Goal: Navigation & Orientation: Find specific page/section

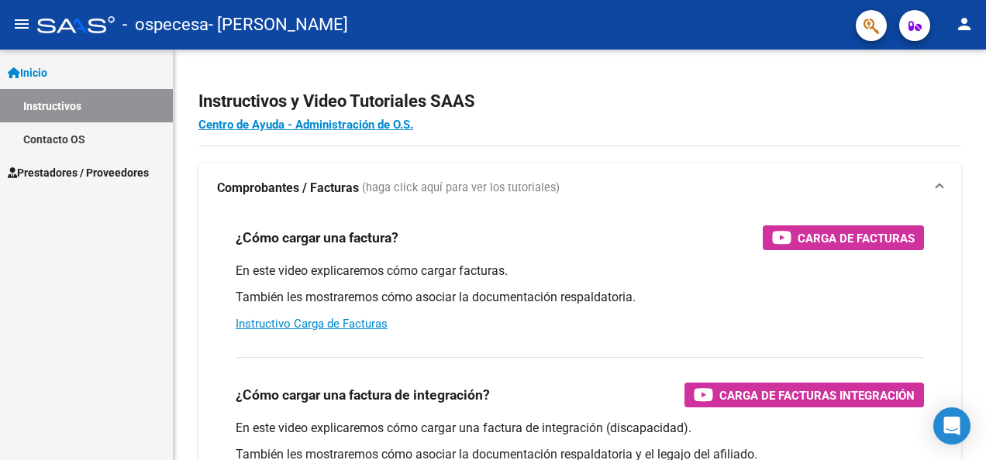
click at [76, 167] on span "Prestadores / Proveedores" at bounding box center [78, 172] width 141 height 17
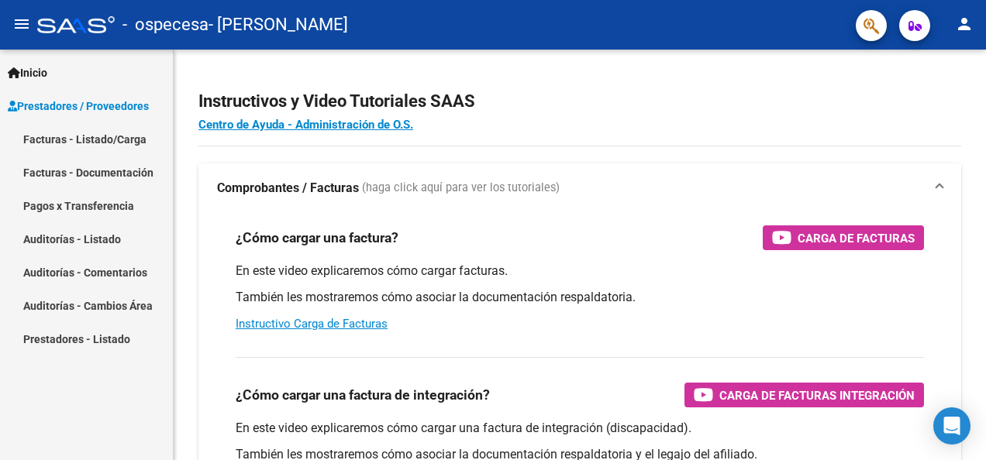
click at [83, 139] on link "Facturas - Listado/Carga" at bounding box center [86, 138] width 173 height 33
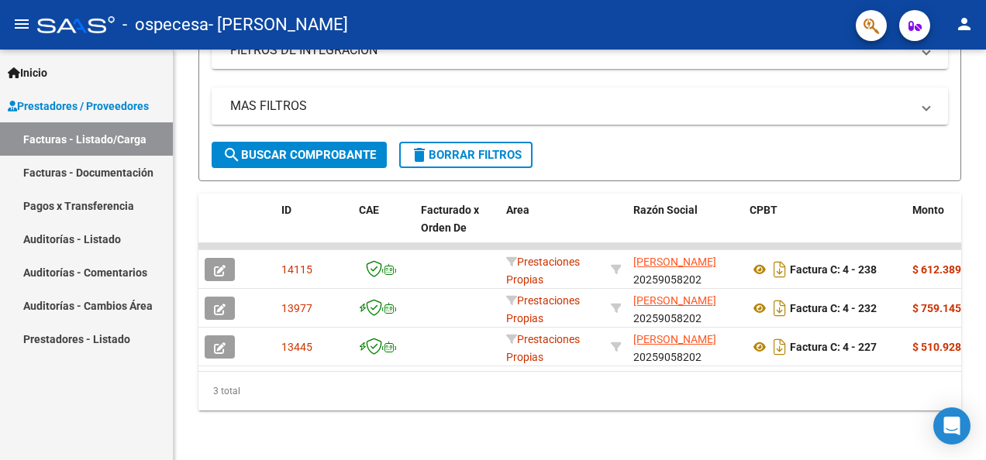
click at [965, 17] on mat-icon "person" at bounding box center [964, 24] width 19 height 19
click at [73, 206] on div at bounding box center [493, 230] width 986 height 460
click at [72, 209] on link "Pagos x Transferencia" at bounding box center [86, 205] width 173 height 33
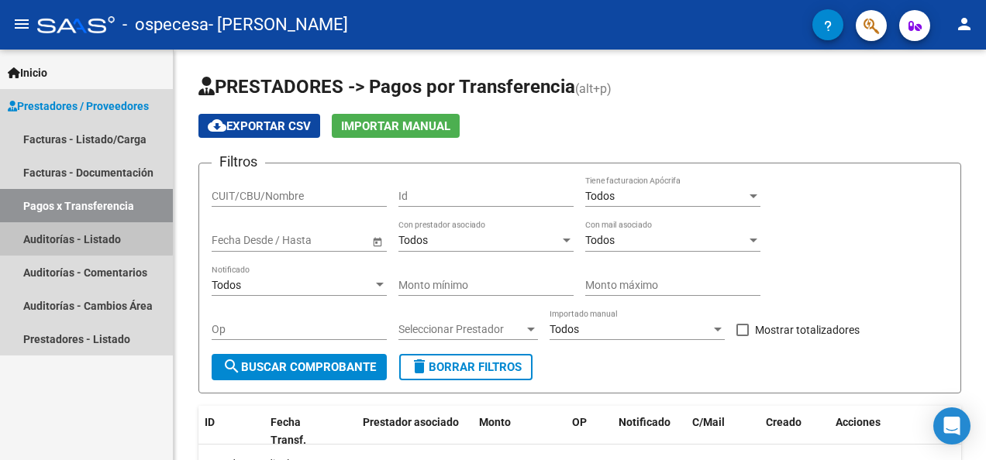
click at [67, 237] on link "Auditorías - Listado" at bounding box center [86, 238] width 173 height 33
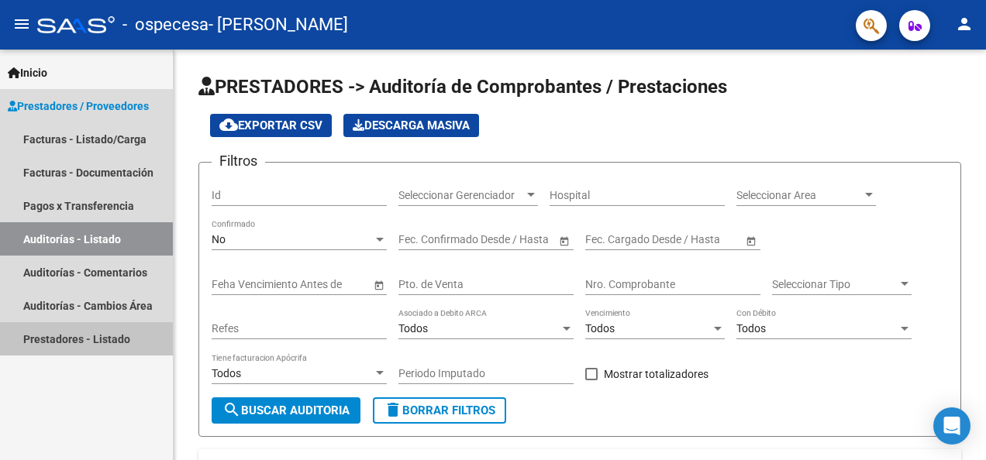
click at [58, 331] on link "Prestadores - Listado" at bounding box center [86, 338] width 173 height 33
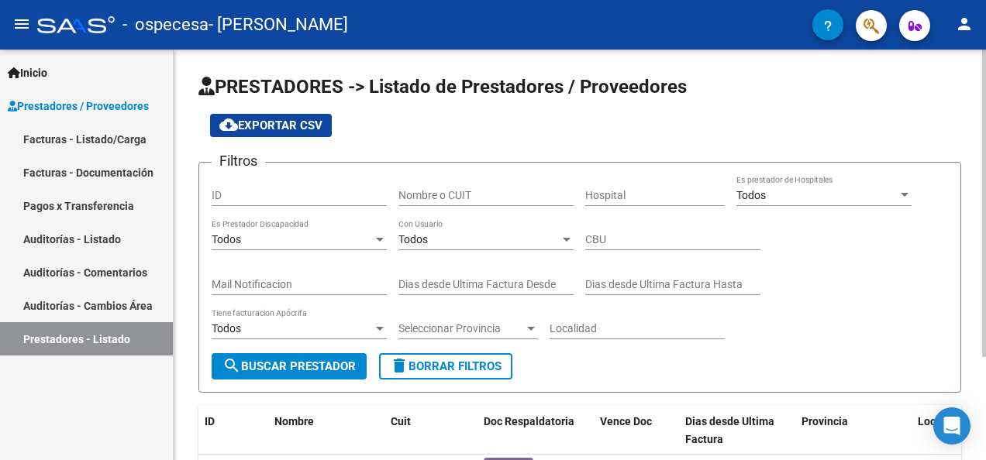
scroll to position [138, 0]
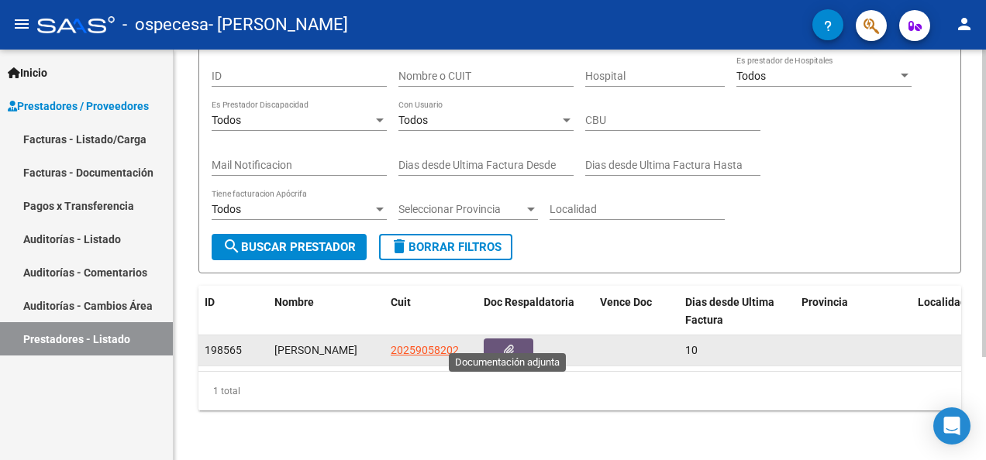
click at [509, 345] on icon "button" at bounding box center [509, 351] width 10 height 12
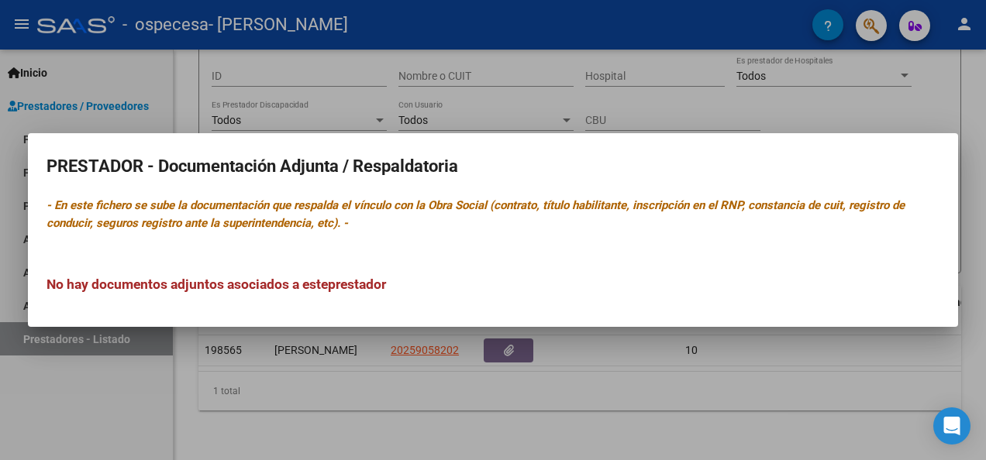
click at [347, 375] on div at bounding box center [493, 230] width 986 height 460
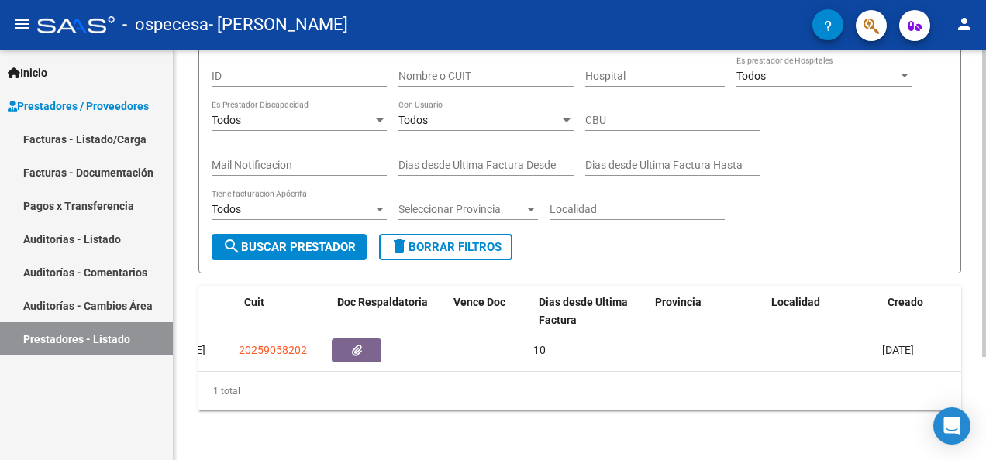
scroll to position [0, 0]
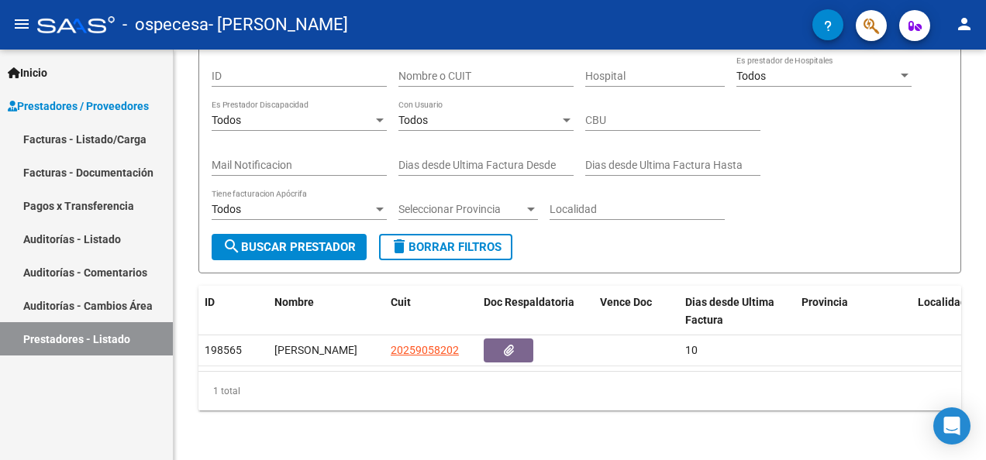
click at [96, 281] on link "Auditorías - Comentarios" at bounding box center [86, 272] width 173 height 33
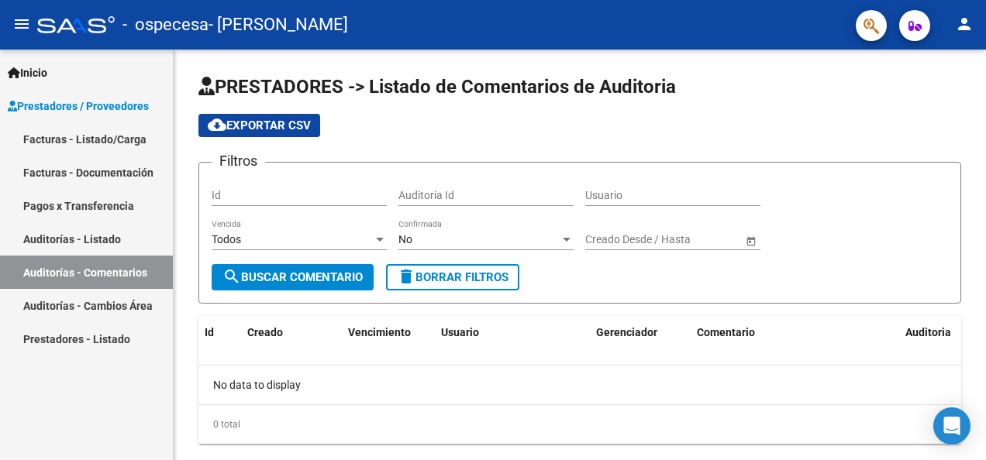
click at [959, 20] on mat-icon "person" at bounding box center [964, 24] width 19 height 19
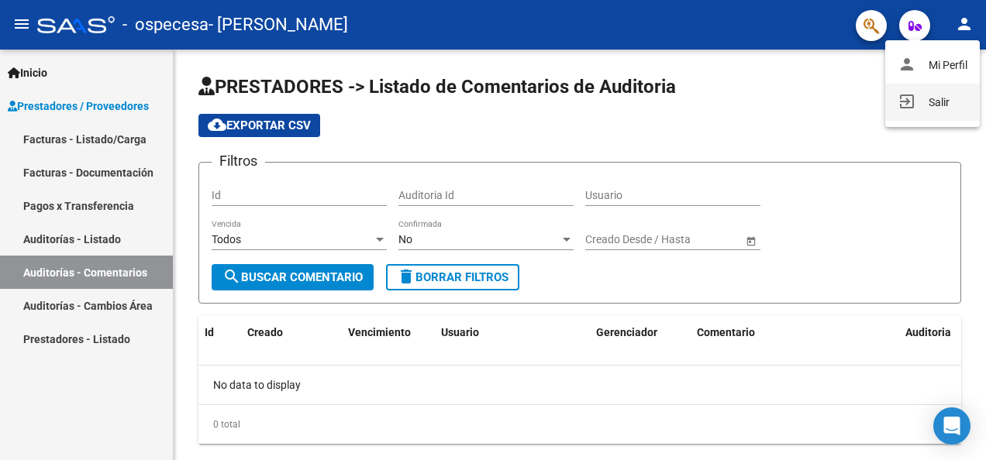
click at [941, 98] on button "exit_to_app Salir" at bounding box center [932, 102] width 95 height 37
